Goal: Information Seeking & Learning: Learn about a topic

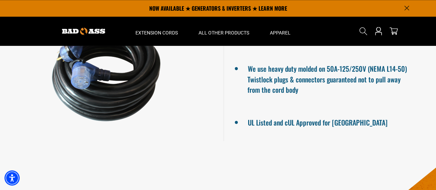
scroll to position [379, 0]
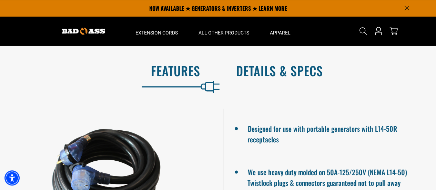
click at [273, 66] on h2 "Details & Specs" at bounding box center [329, 70] width 186 height 14
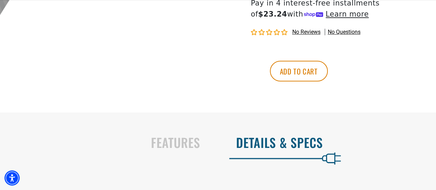
scroll to position [310, 0]
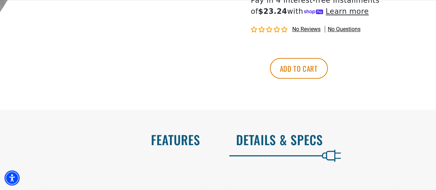
click at [191, 142] on h2 "Features" at bounding box center [107, 139] width 186 height 14
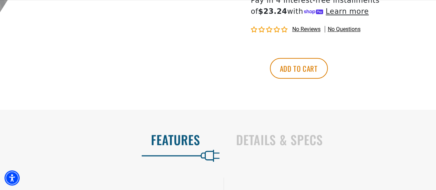
scroll to position [482, 0]
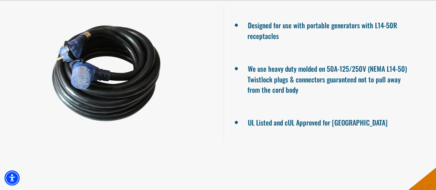
click at [81, 64] on div at bounding box center [106, 73] width 213 height 136
click at [85, 46] on div at bounding box center [106, 73] width 213 height 136
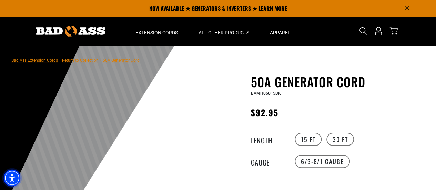
click at [14, 179] on img "Accessibility Menu" at bounding box center [12, 177] width 17 height 17
